Goal: Task Accomplishment & Management: Use online tool/utility

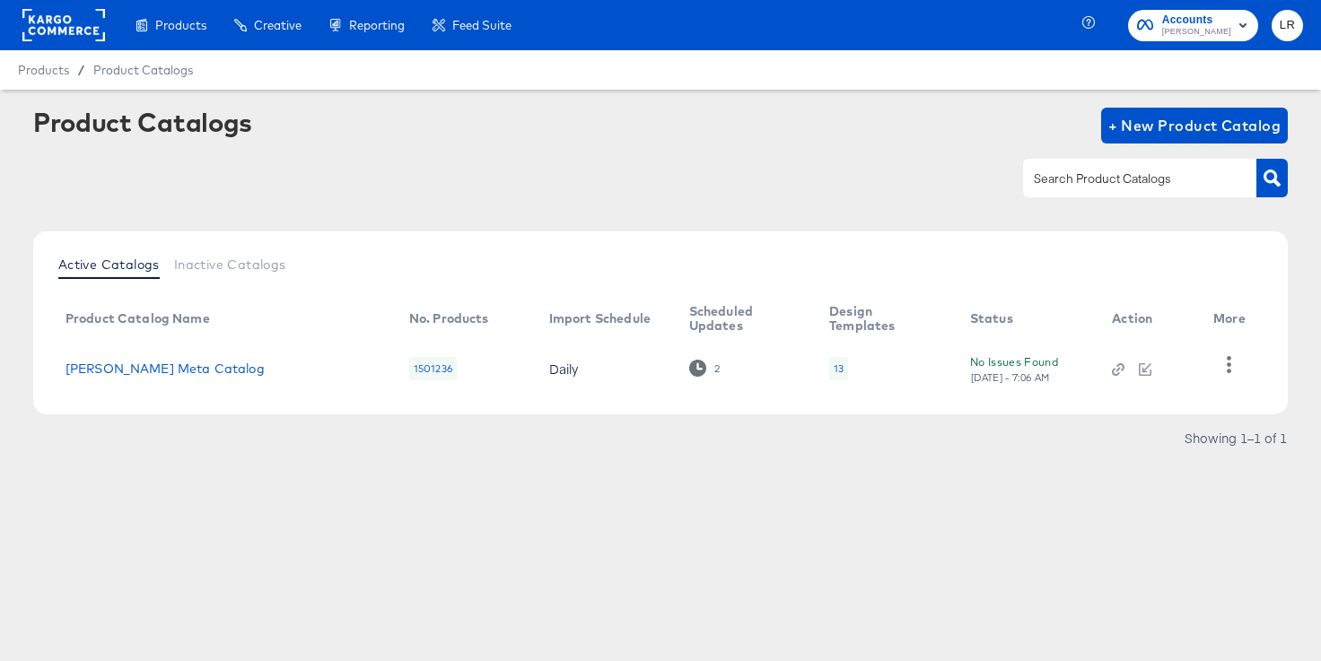
click at [1207, 24] on span "Accounts" at bounding box center [1196, 20] width 69 height 19
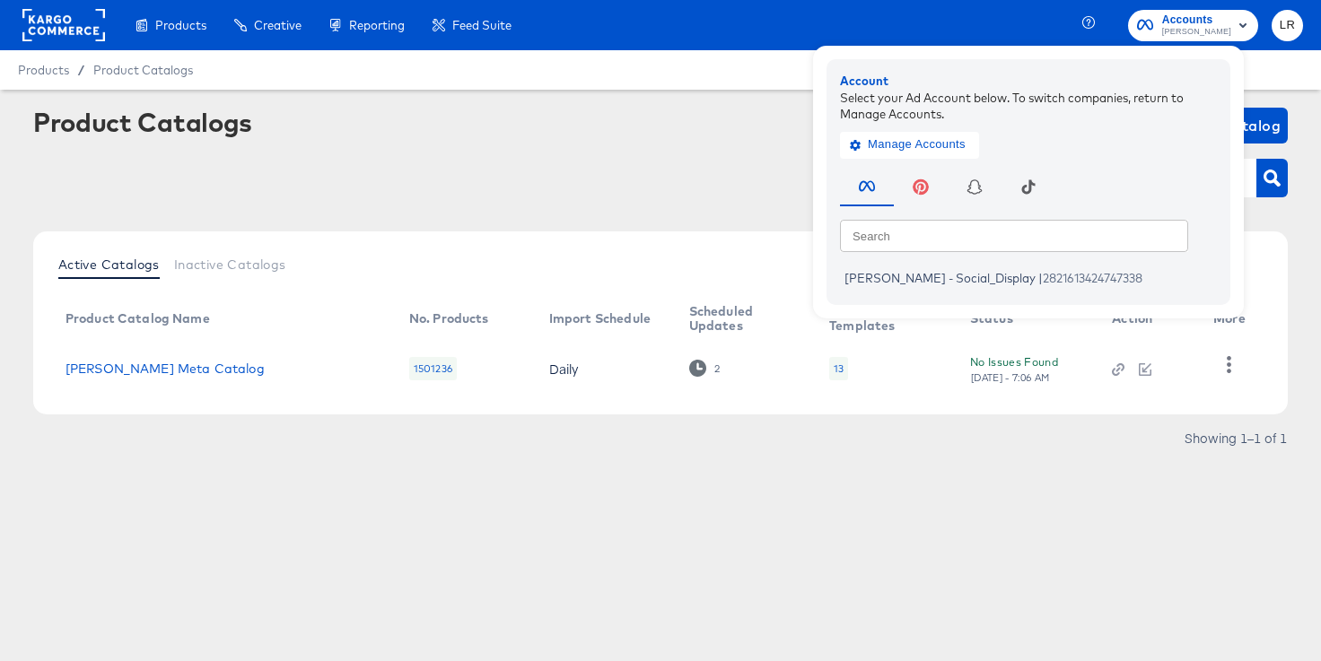
click at [747, 185] on div at bounding box center [660, 178] width 1254 height 40
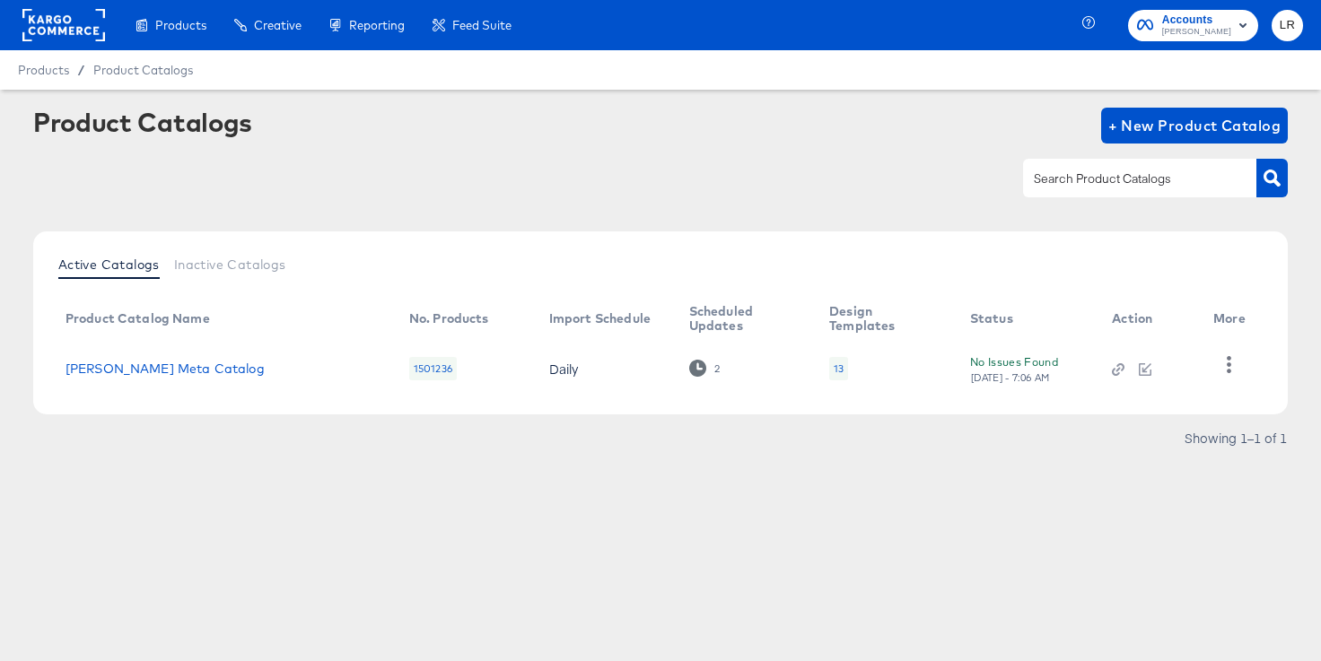
click at [48, 17] on rect at bounding box center [63, 25] width 83 height 32
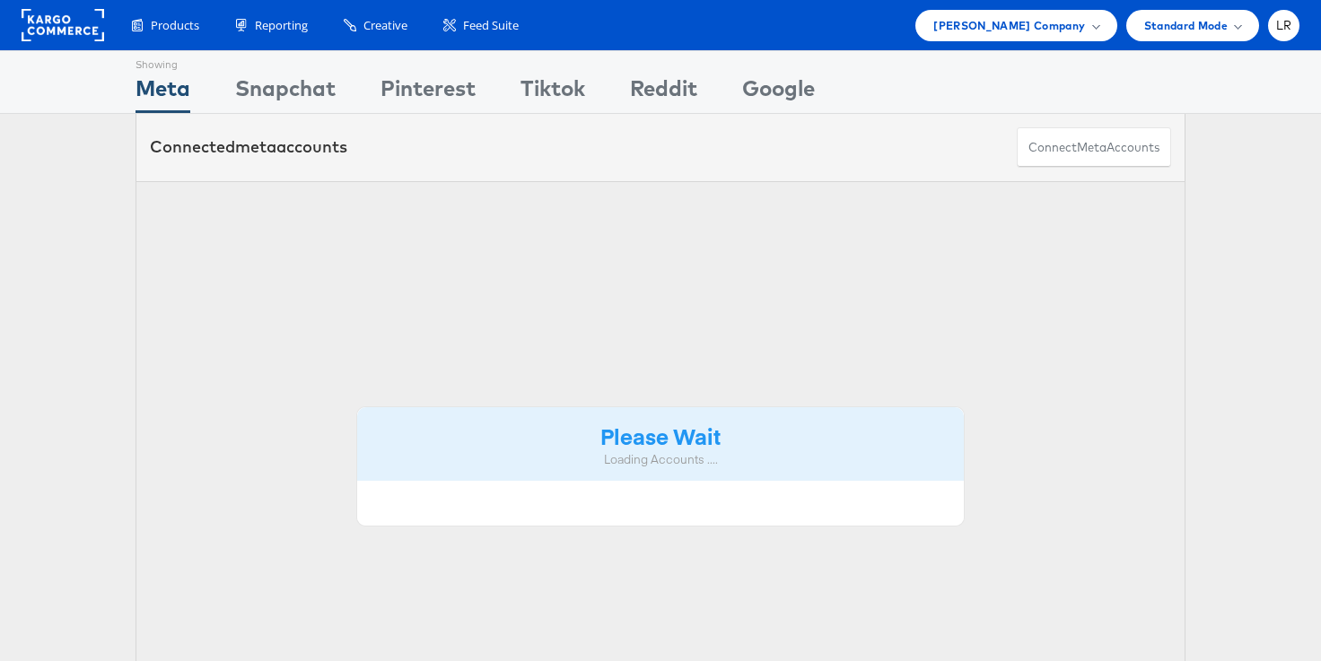
click at [1248, 28] on div "Standard Mode" at bounding box center [1192, 25] width 133 height 31
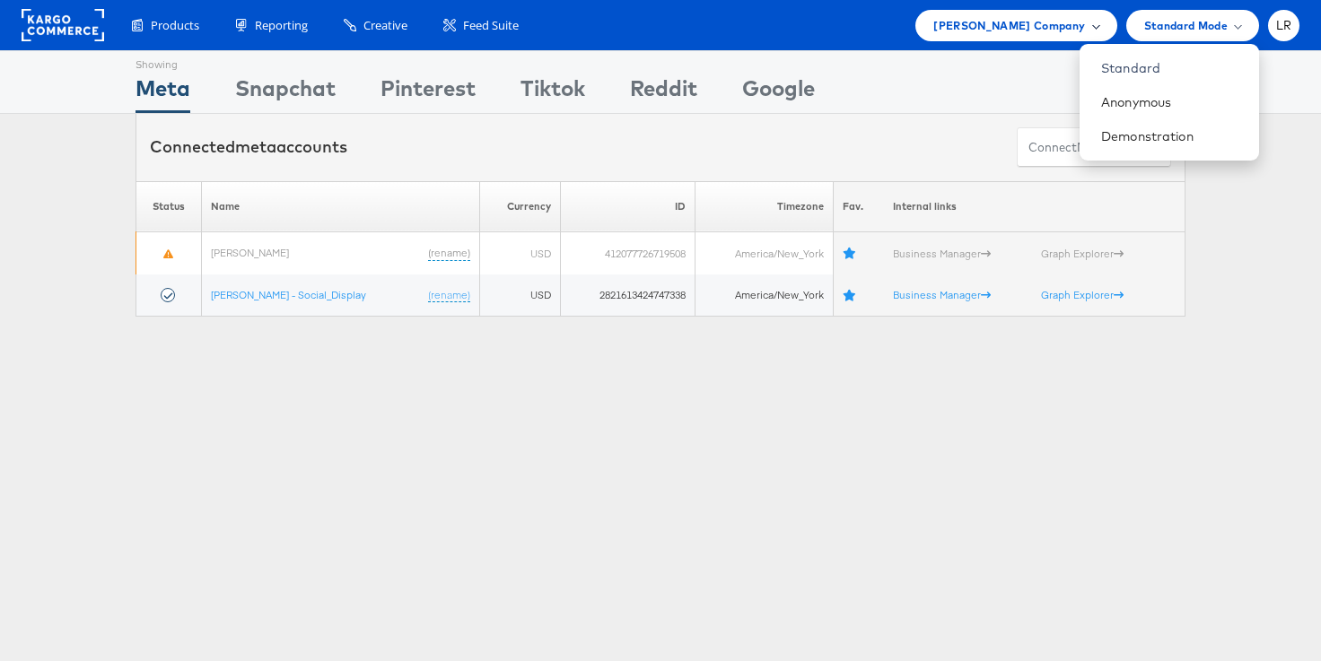
click at [1044, 16] on span "Belk Company" at bounding box center [1009, 25] width 152 height 19
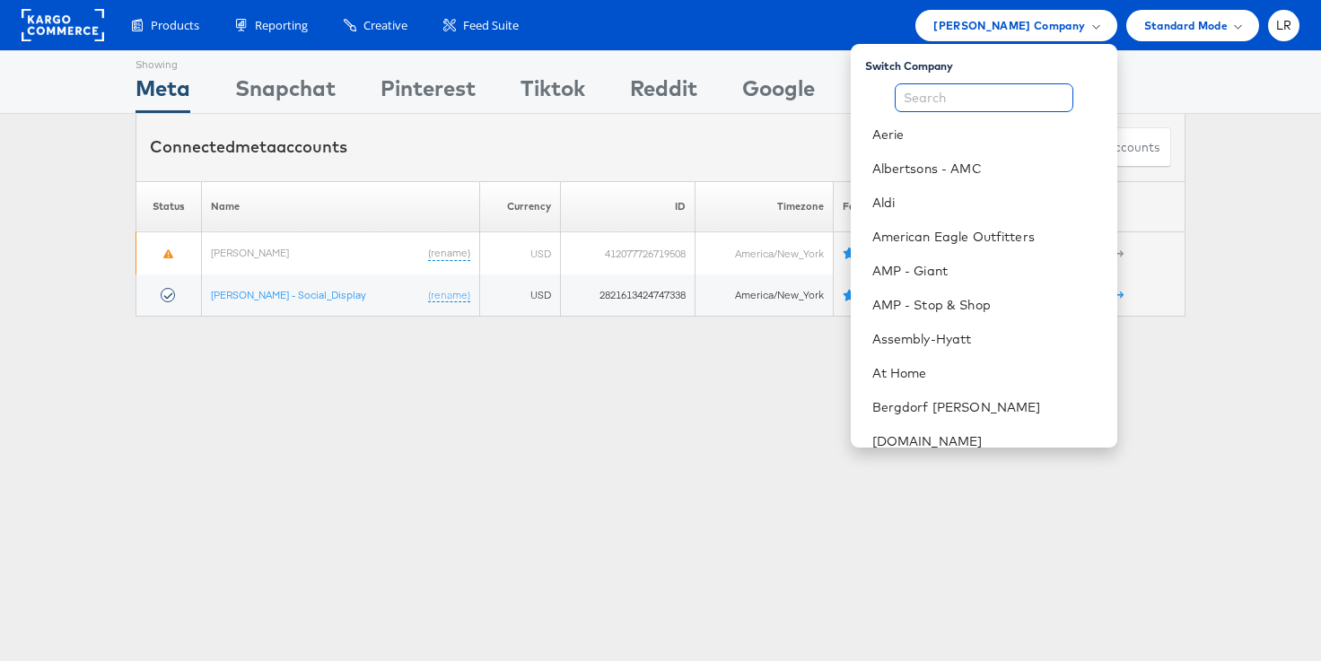
click at [1017, 86] on input "text" at bounding box center [984, 97] width 179 height 29
type input "a"
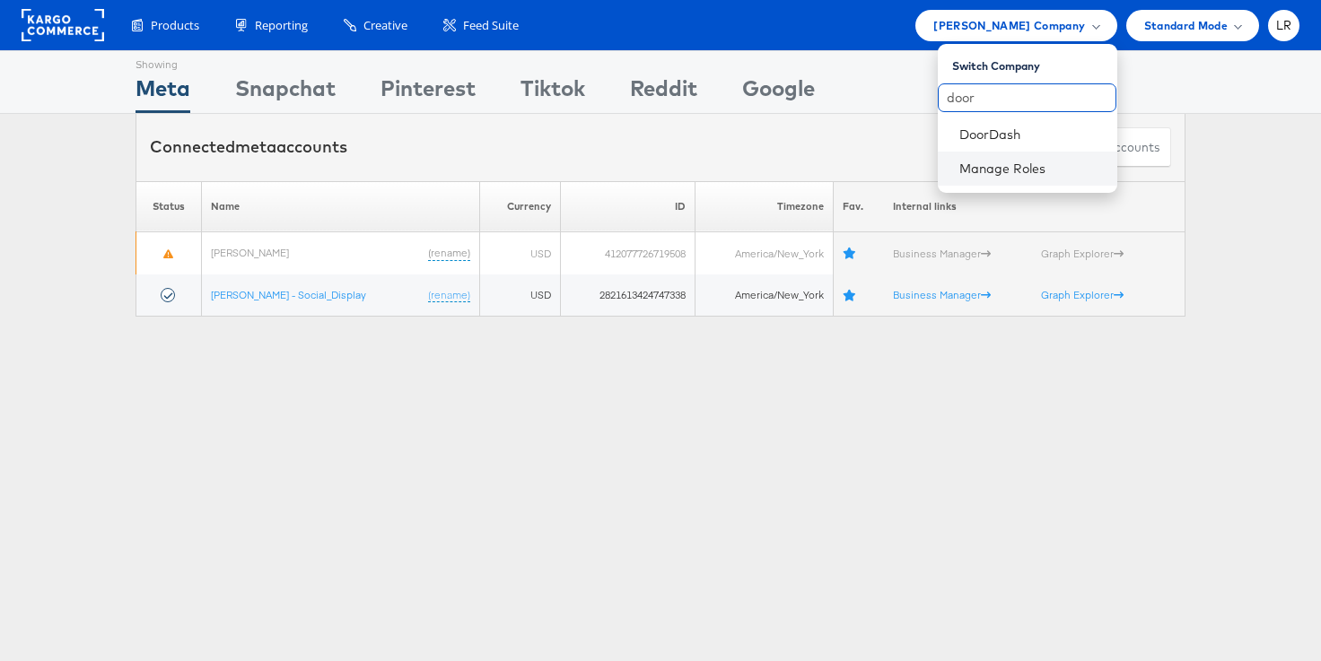
type input "door"
drag, startPoint x: 974, startPoint y: 152, endPoint x: 975, endPoint y: 127, distance: 24.3
click at [975, 127] on div "Switch Company door DoorDash Manage Roles" at bounding box center [1027, 118] width 179 height 149
click at [975, 127] on link "DoorDash" at bounding box center [1031, 135] width 144 height 18
click at [969, 143] on li "DoorDash" at bounding box center [1027, 135] width 179 height 34
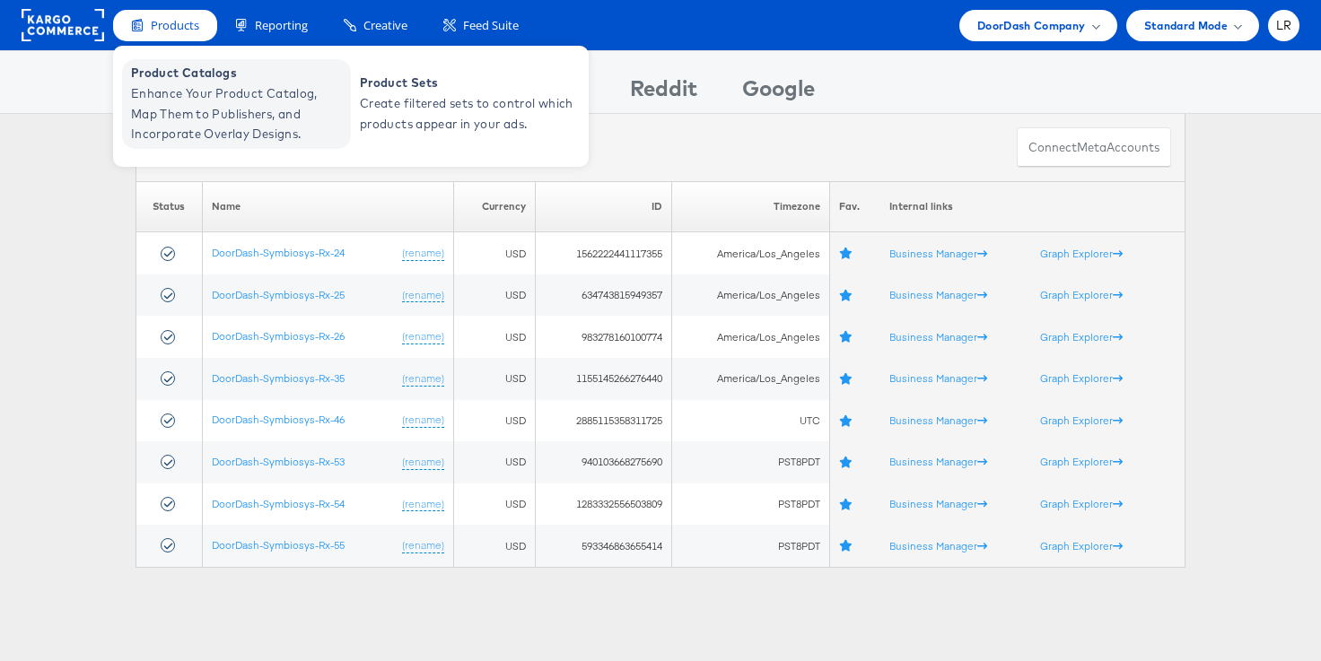
click at [161, 113] on span "Enhance Your Product Catalog, Map Them to Publishers, and Incorporate Overlay D…" at bounding box center [238, 113] width 215 height 61
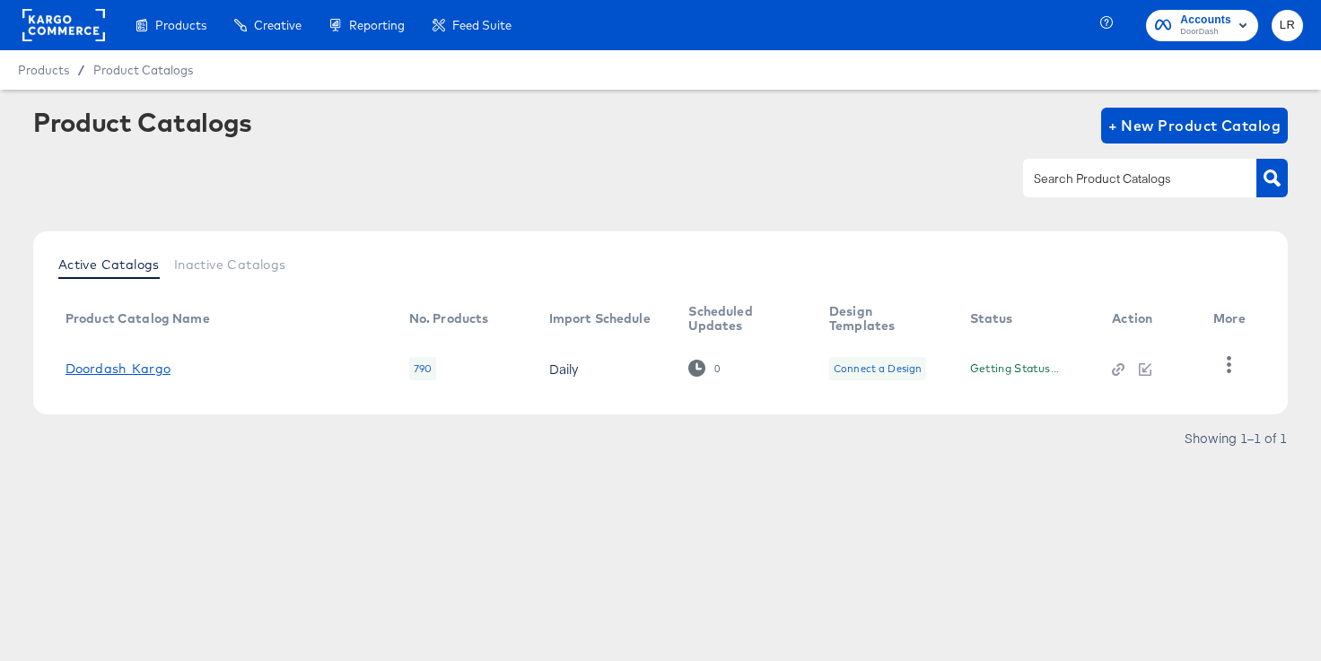
click at [160, 363] on link "Doordash_Kargo" at bounding box center [117, 369] width 105 height 14
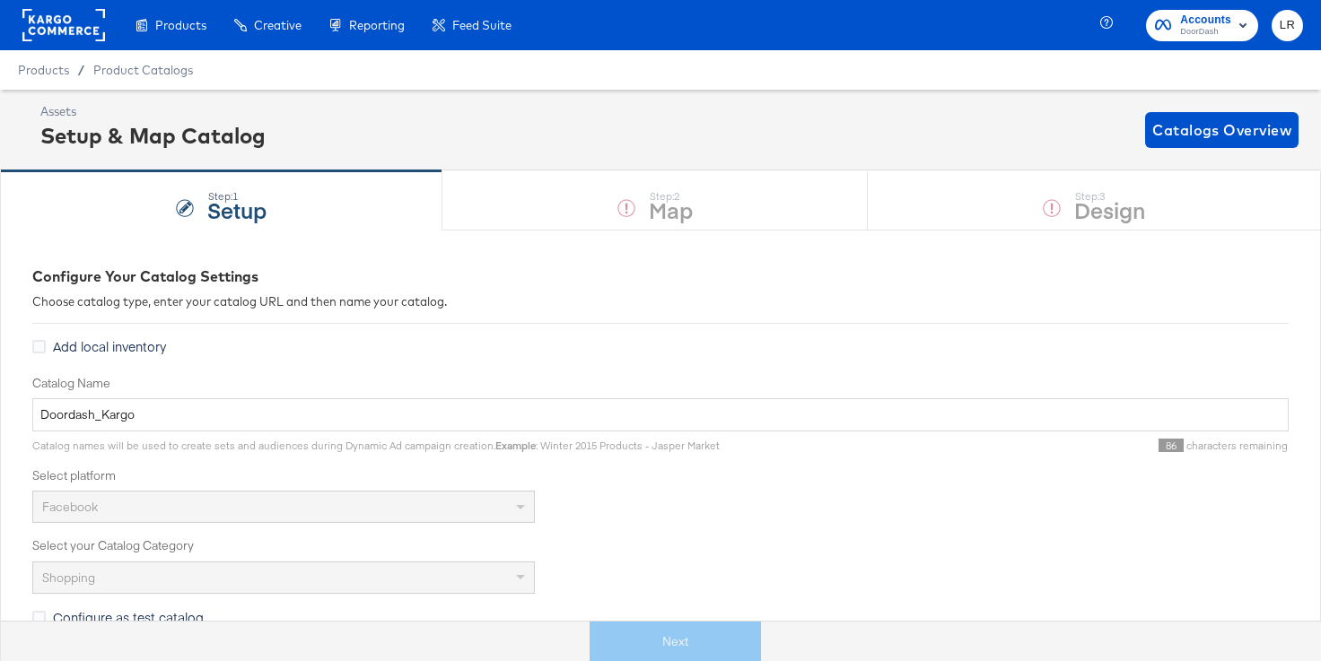
click at [559, 205] on div "Step: 1 Setup Step: 2 Map Step: 3 Design" at bounding box center [660, 199] width 1321 height 59
click at [653, 642] on div "Next" at bounding box center [675, 642] width 1348 height 40
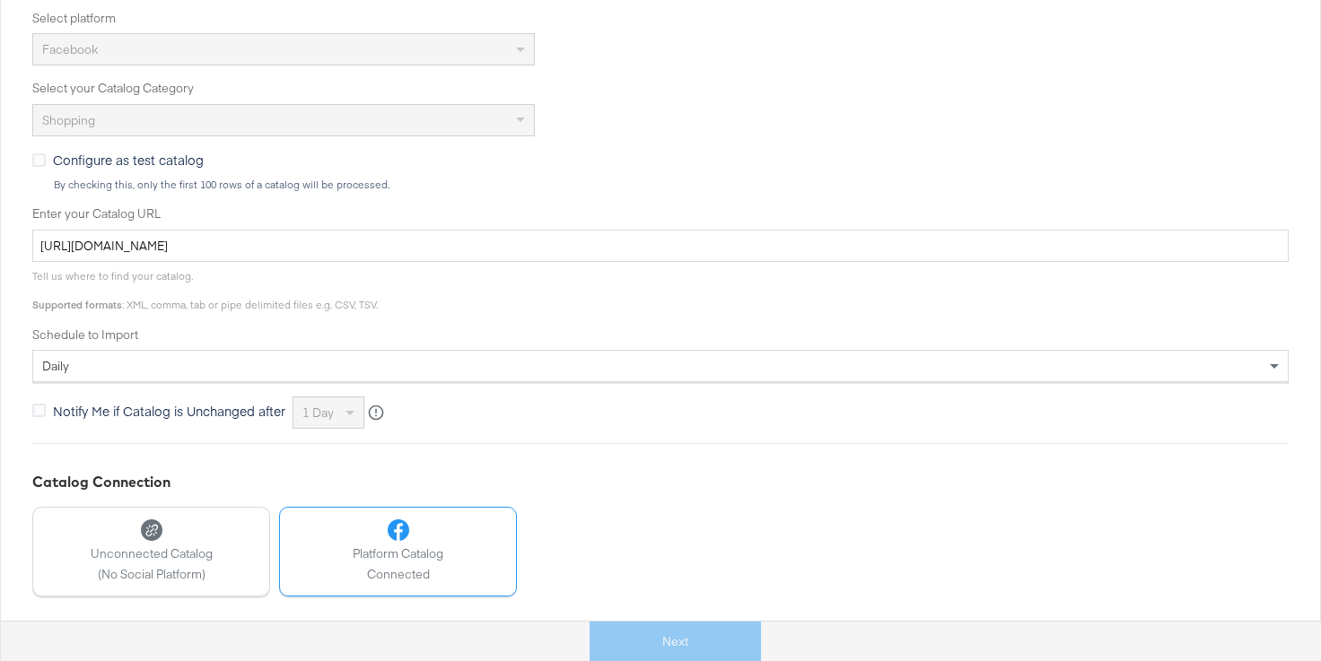
scroll to position [460, 0]
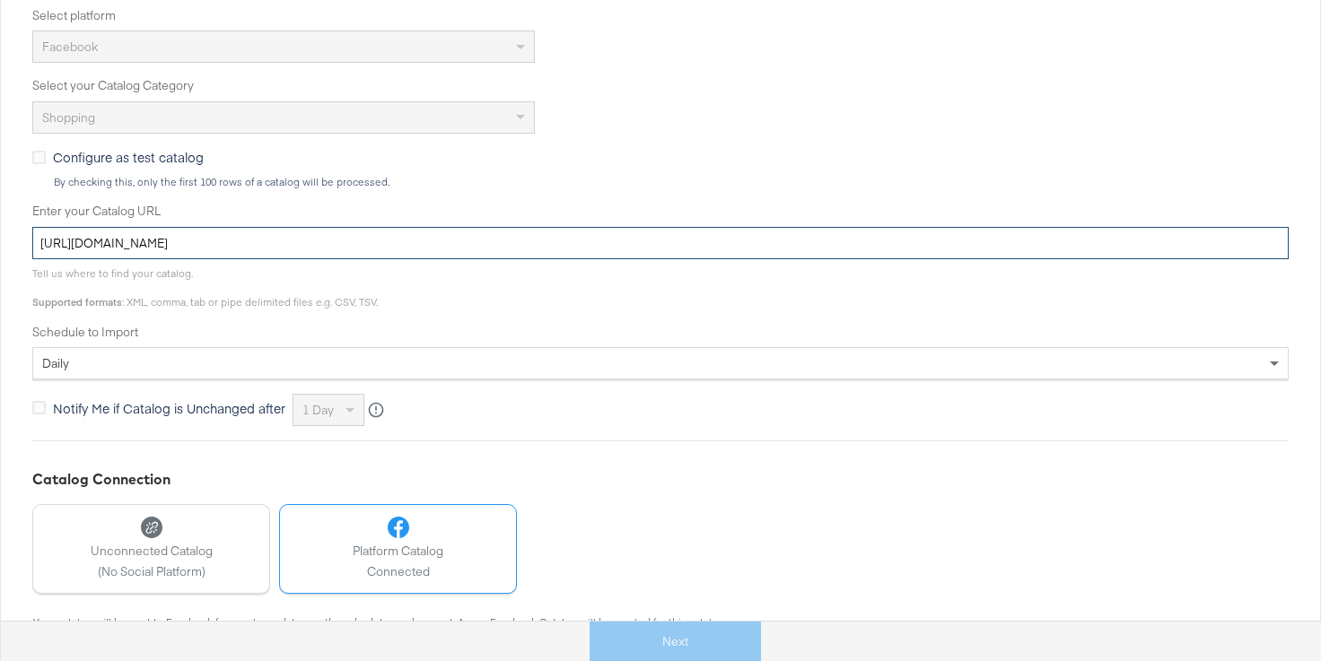
click at [364, 242] on input "https://ace.stitcherads.com/exports/1466/universal/none/universal/export.tsv.gz" at bounding box center [660, 243] width 1256 height 33
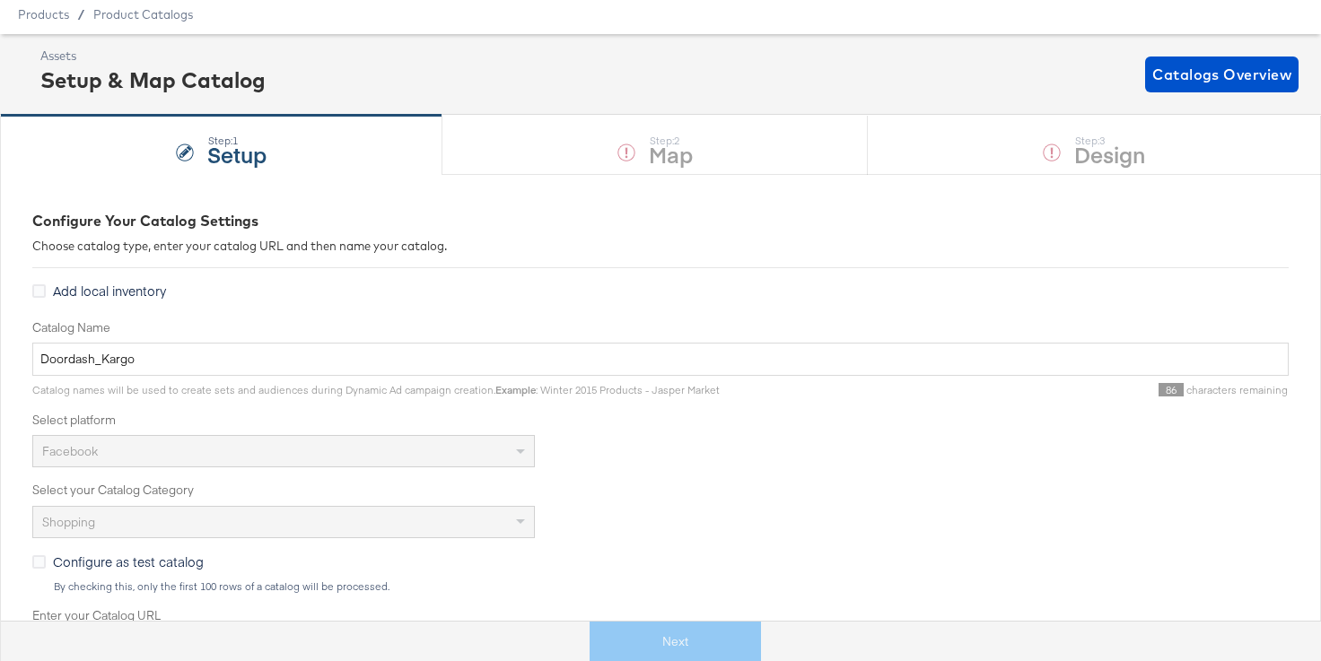
scroll to position [53, 0]
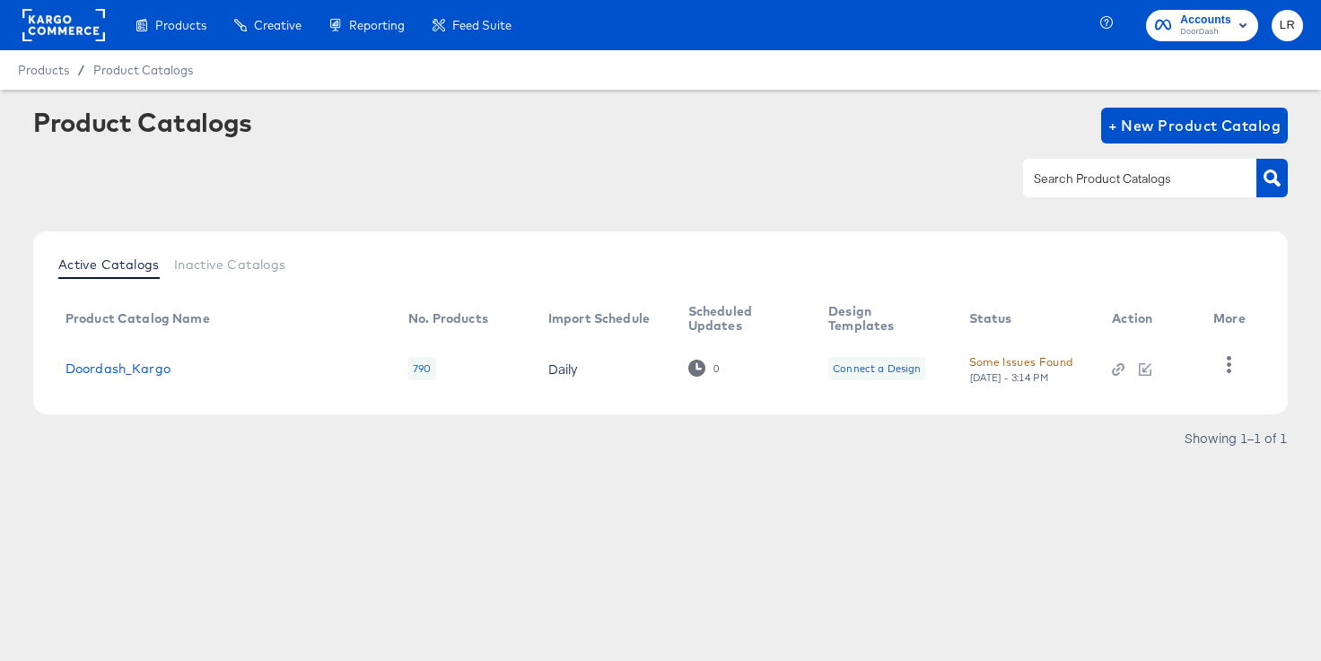
click at [423, 357] on div "790" at bounding box center [421, 368] width 27 height 23
click at [414, 370] on div "790" at bounding box center [421, 368] width 27 height 23
click at [1242, 345] on td at bounding box center [1233, 369] width 68 height 56
click at [869, 371] on div "Connect a Design" at bounding box center [877, 369] width 88 height 14
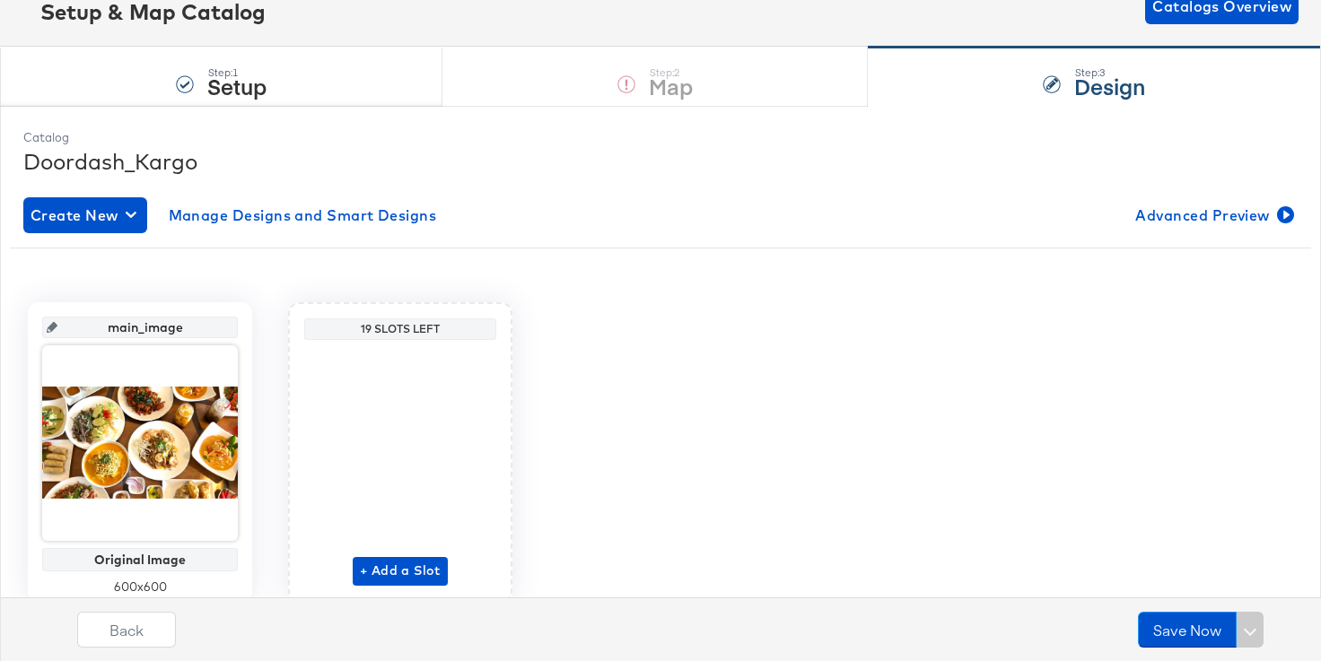
scroll to position [194, 0]
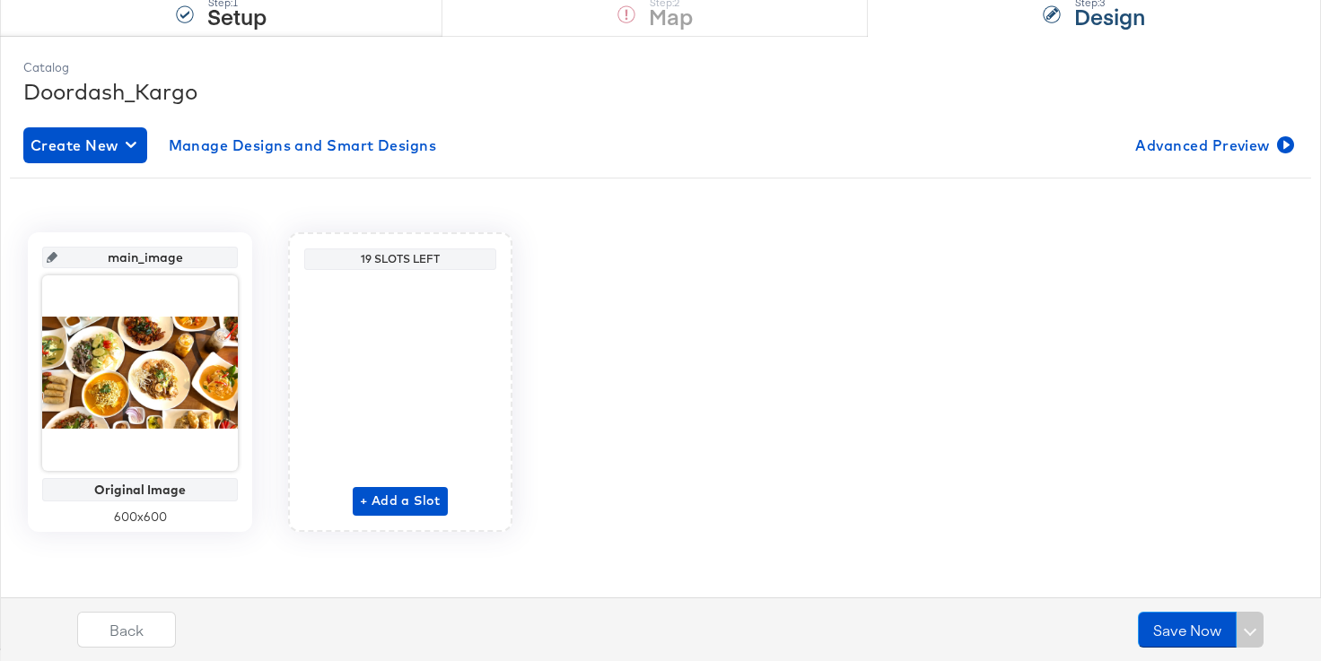
click at [413, 256] on div "19 Slots Left" at bounding box center [400, 259] width 183 height 14
click at [401, 491] on span "+ Add a Slot" at bounding box center [400, 501] width 81 height 22
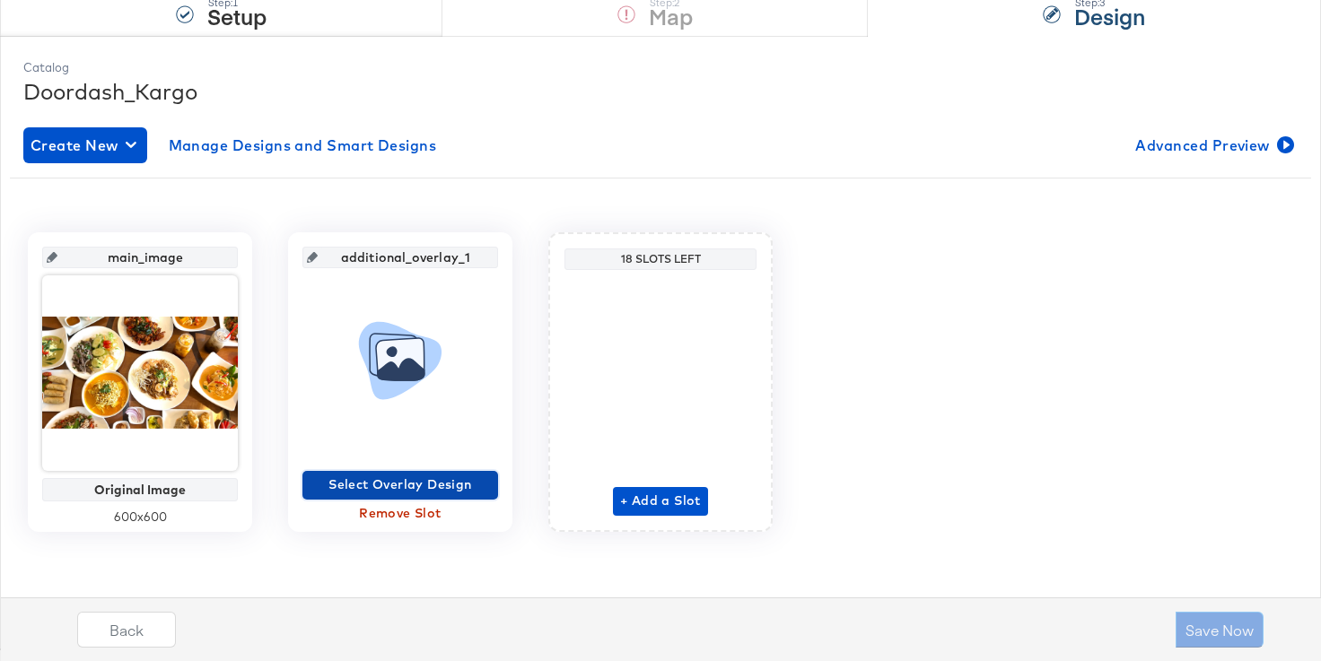
click at [379, 475] on span "Select Overlay Design" at bounding box center [400, 485] width 181 height 22
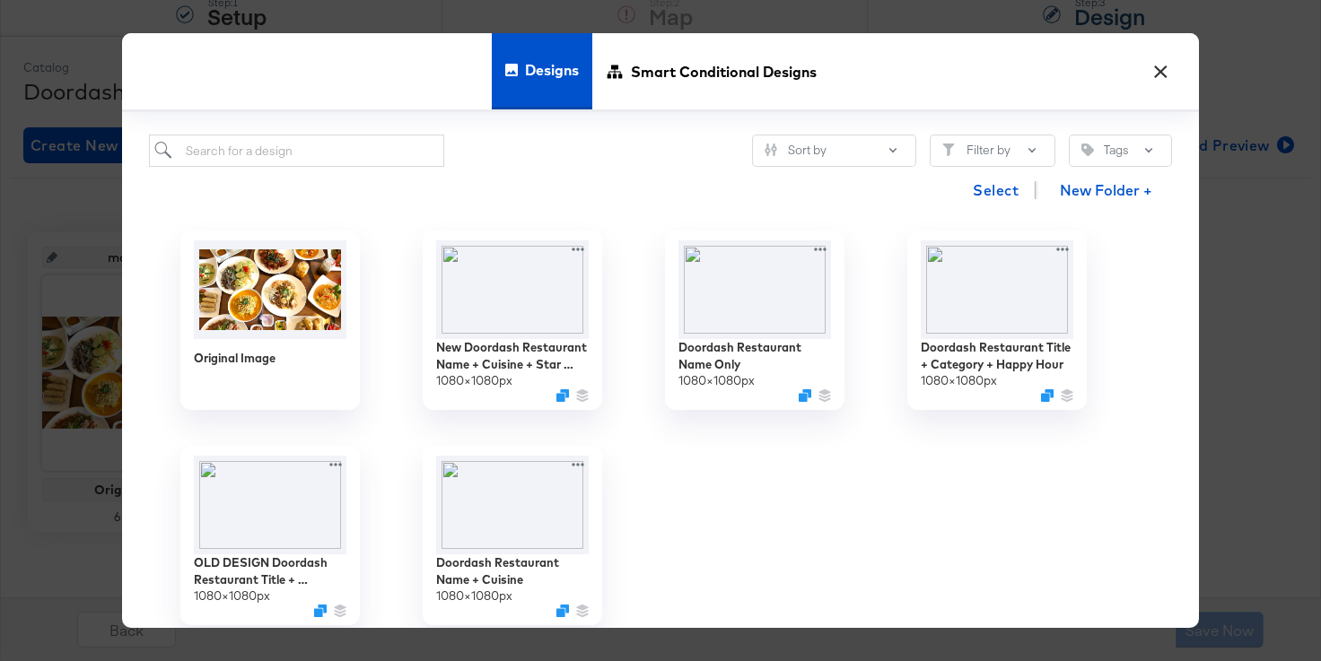
click at [1155, 69] on button "×" at bounding box center [1160, 67] width 32 height 32
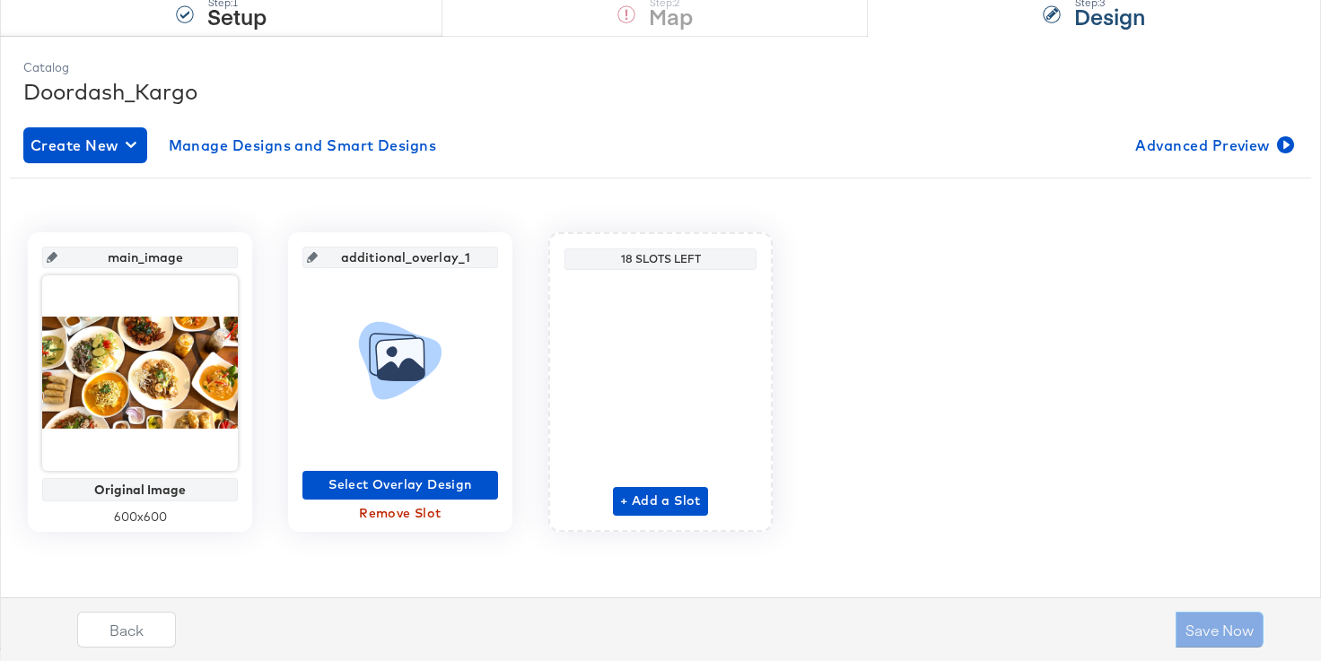
click at [876, 60] on div "Catalog" at bounding box center [660, 67] width 1274 height 17
